Goal: Task Accomplishment & Management: Manage account settings

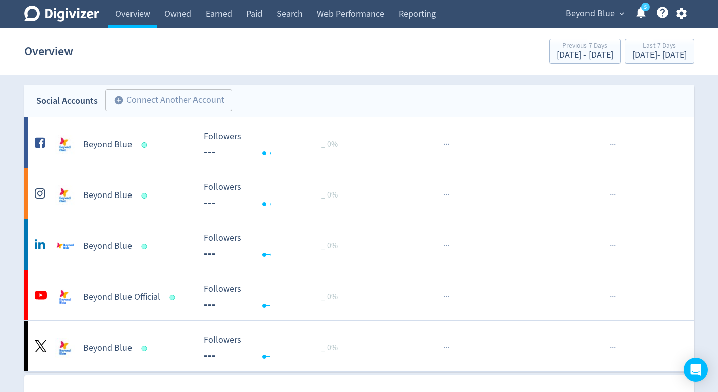
click at [271, 14] on link "Search" at bounding box center [290, 14] width 40 height 28
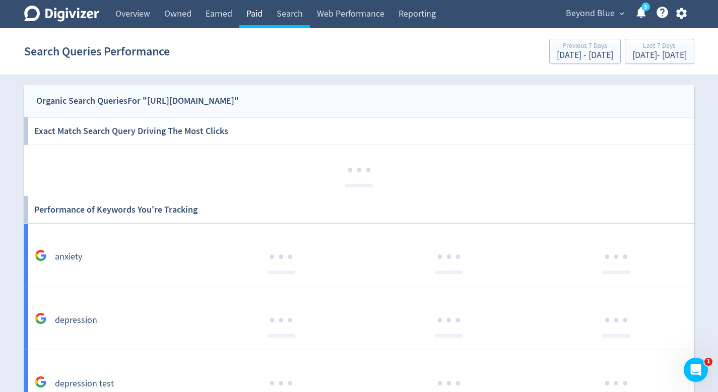
click at [264, 14] on link "Paid" at bounding box center [254, 14] width 30 height 28
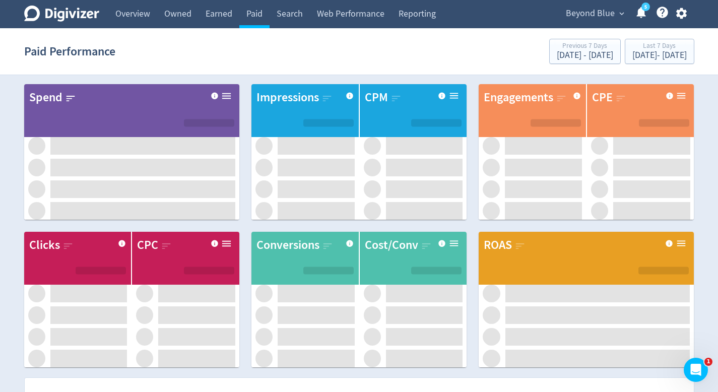
click at [577, 13] on span "Beyond Blue" at bounding box center [590, 14] width 49 height 16
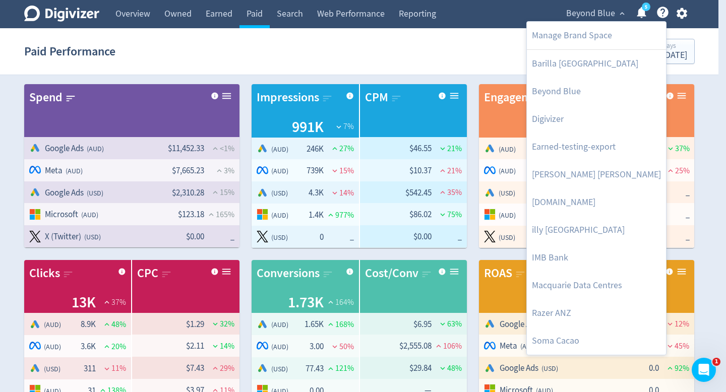
click at [478, 264] on div at bounding box center [363, 196] width 726 height 392
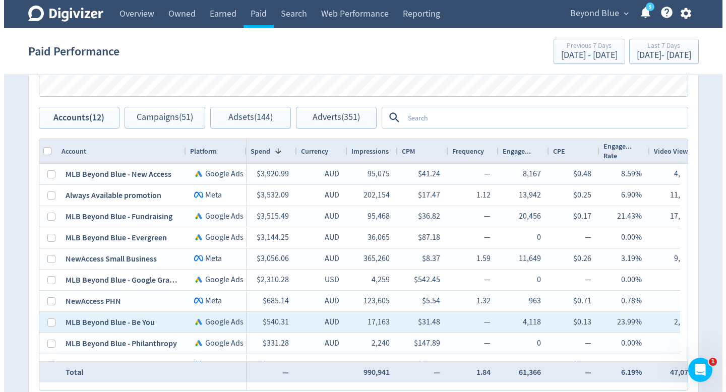
scroll to position [563, 0]
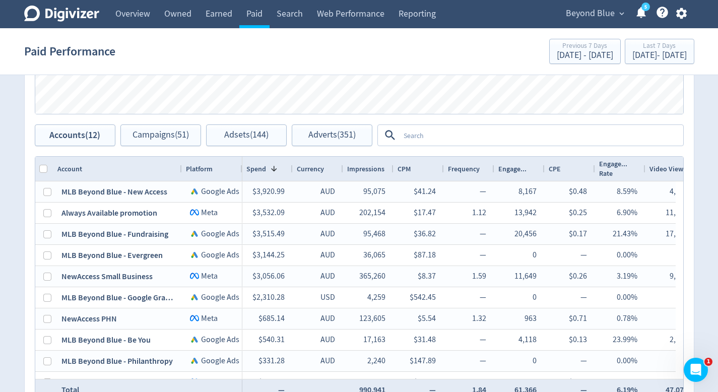
click at [681, 6] on div "Beyond Blue expand_more 5 Help Center - Searchable support on using Digivizer" at bounding box center [625, 14] width 140 height 28
click at [686, 9] on icon "button" at bounding box center [682, 14] width 14 height 14
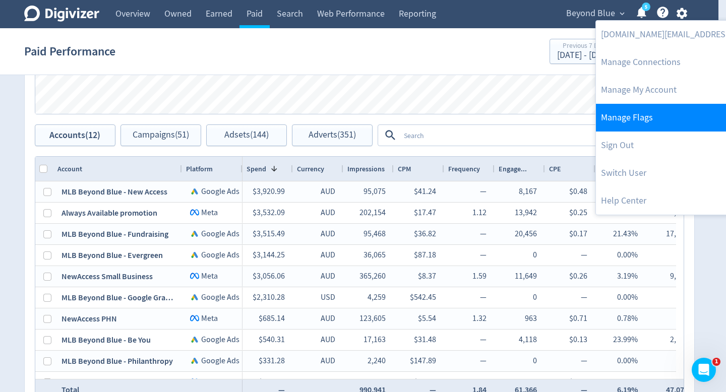
click at [677, 114] on link "Manage Flags" at bounding box center [699, 118] width 206 height 28
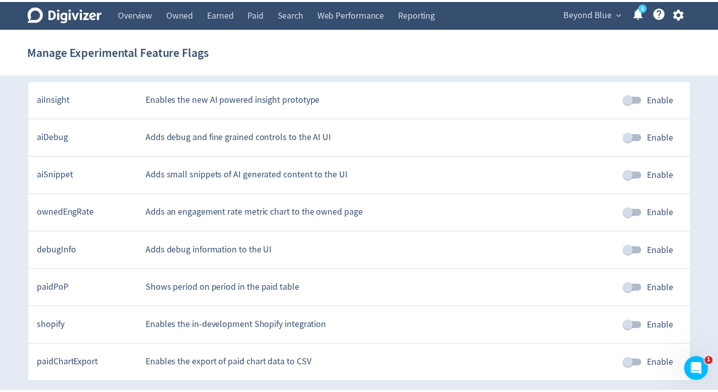
scroll to position [4, 0]
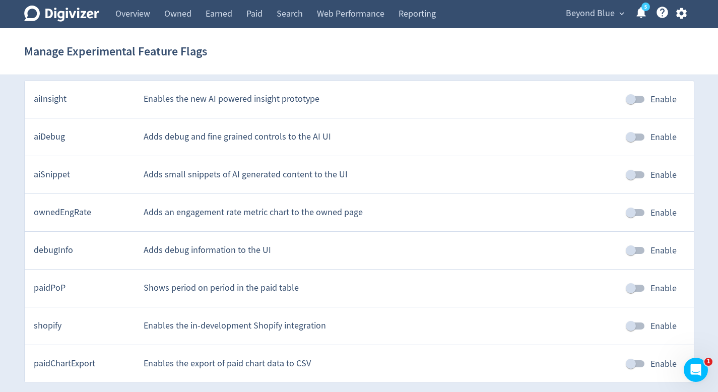
click at [638, 281] on input "Enable" at bounding box center [630, 288] width 57 height 19
checkbox input "true"
click at [256, 14] on link "Paid" at bounding box center [254, 14] width 30 height 28
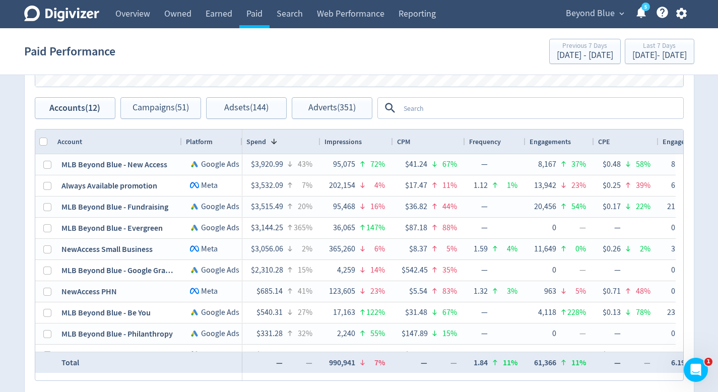
scroll to position [592, 0]
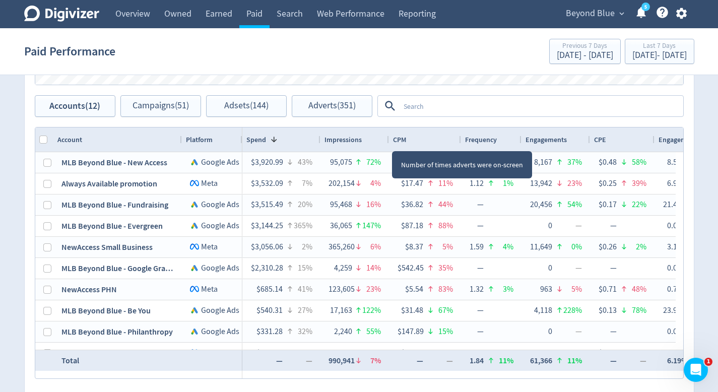
click at [388, 142] on div at bounding box center [389, 140] width 4 height 24
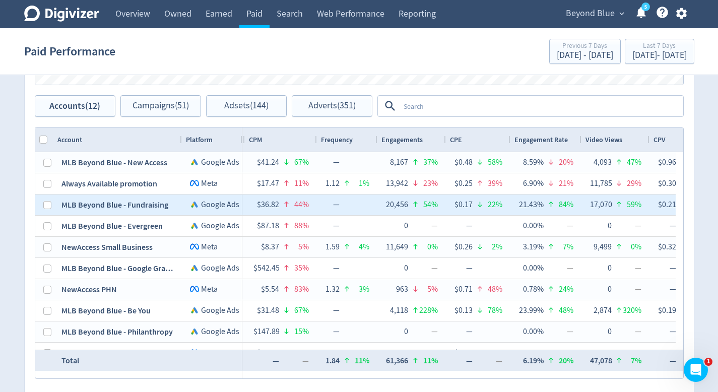
scroll to position [0, 0]
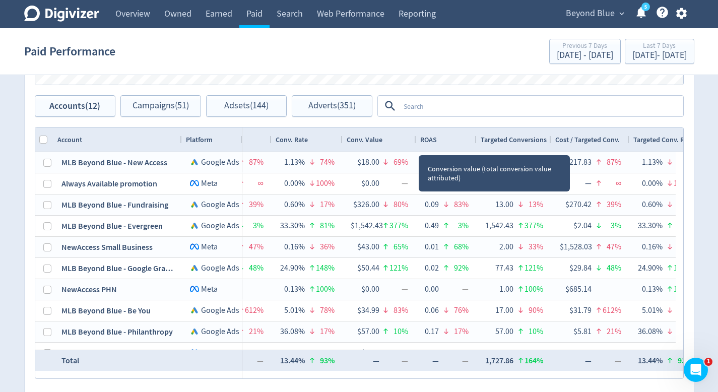
click at [415, 143] on div at bounding box center [416, 140] width 4 height 24
